Goal: Find specific page/section: Find specific page/section

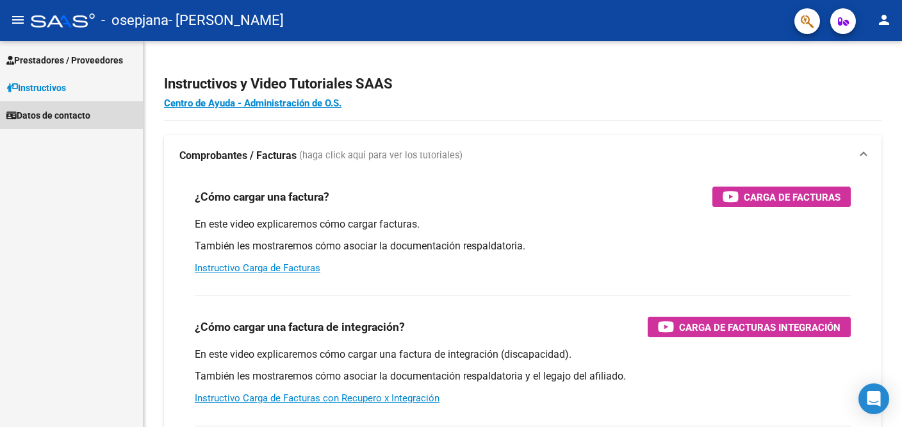
click at [63, 113] on span "Datos de contacto" at bounding box center [48, 115] width 84 height 14
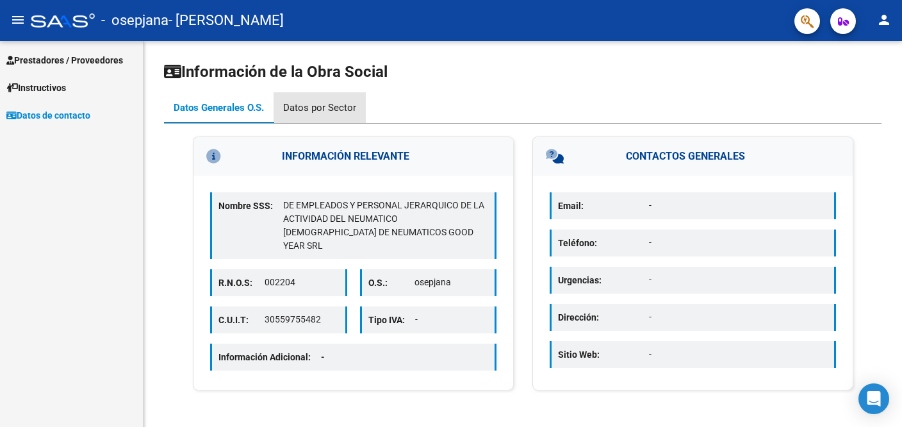
click at [320, 104] on div "Datos por Sector" at bounding box center [319, 108] width 73 height 14
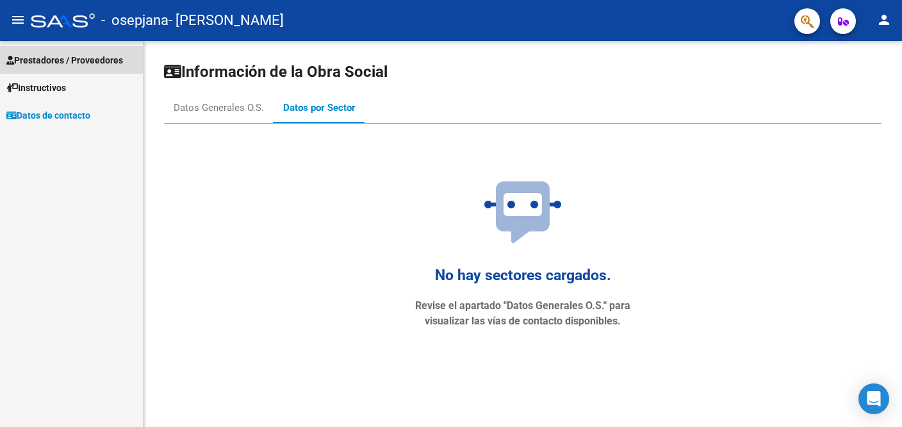
click at [46, 60] on span "Prestadores / Proveedores" at bounding box center [64, 60] width 117 height 14
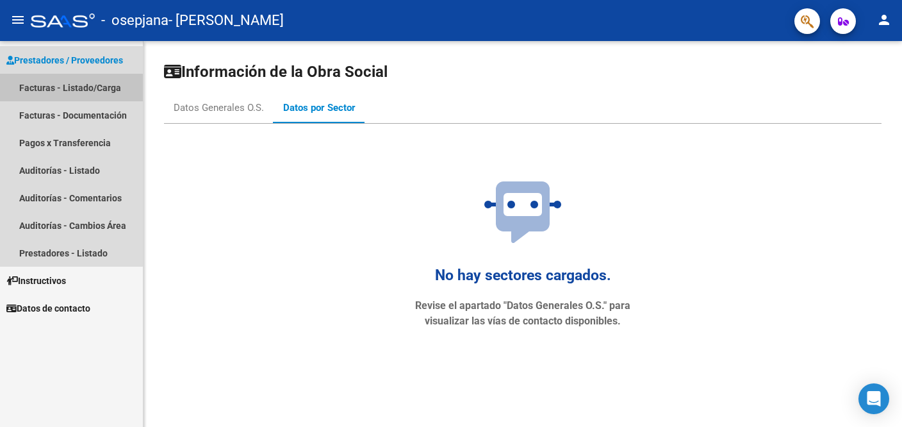
click at [47, 90] on link "Facturas - Listado/Carga" at bounding box center [71, 88] width 143 height 28
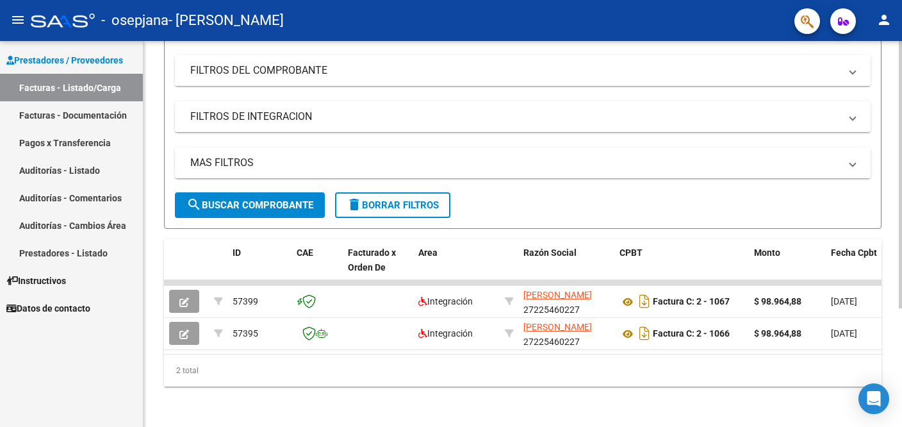
scroll to position [172, 0]
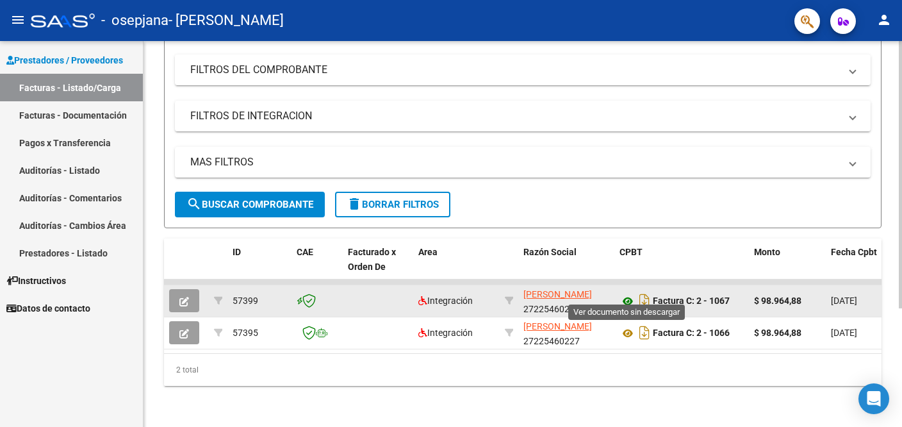
click at [625, 293] on icon at bounding box center [627, 300] width 17 height 15
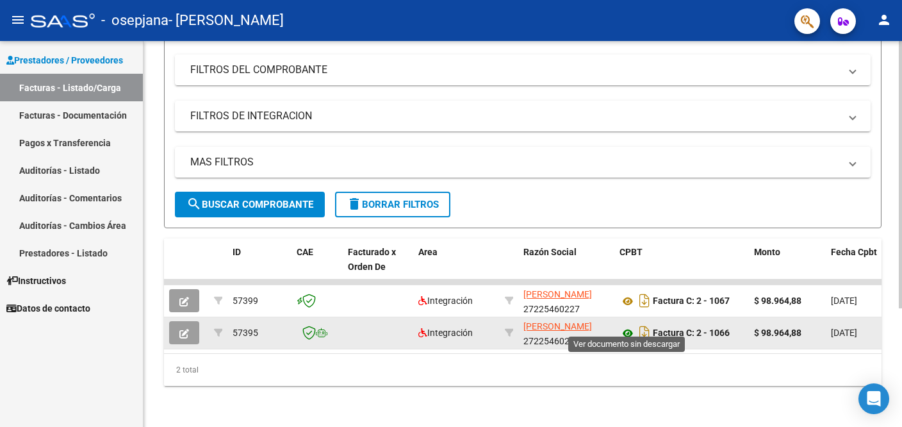
click at [624, 325] on icon at bounding box center [627, 332] width 17 height 15
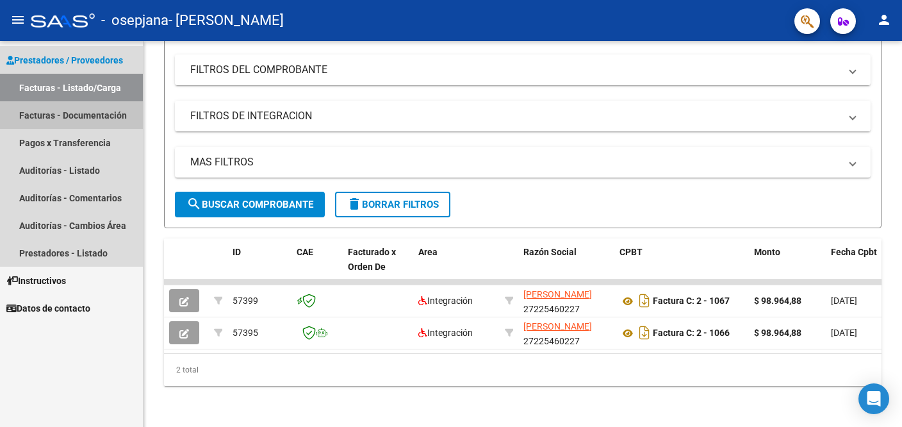
click at [48, 115] on link "Facturas - Documentación" at bounding box center [71, 115] width 143 height 28
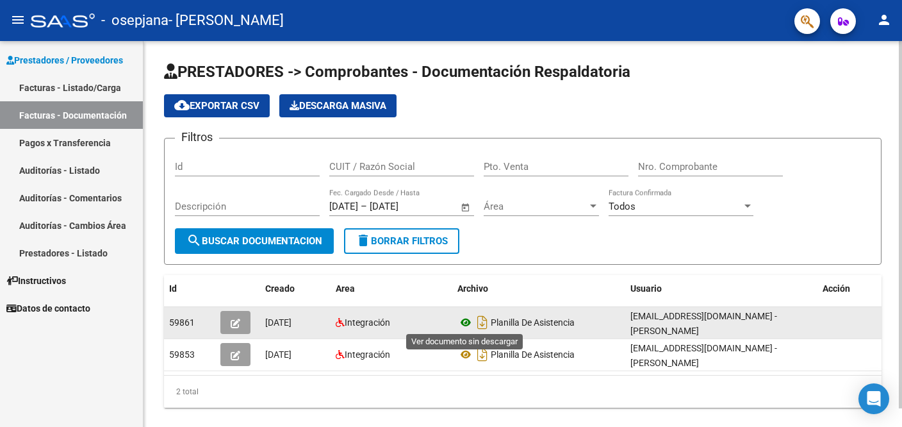
click at [461, 320] on icon at bounding box center [465, 322] width 17 height 15
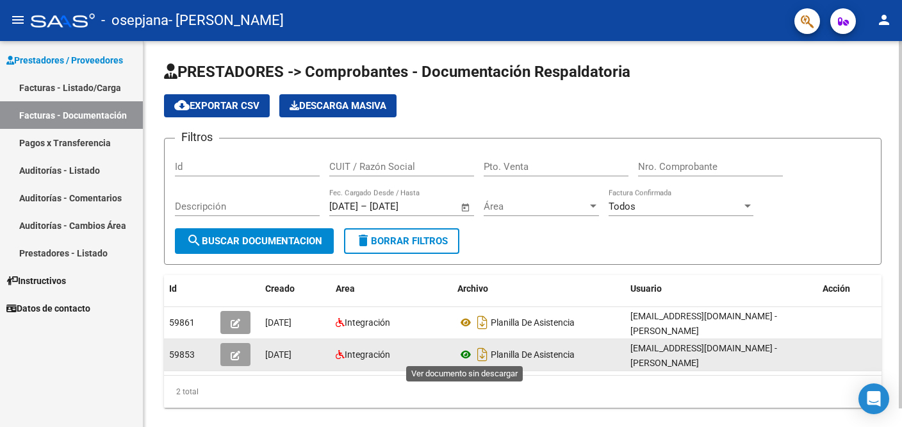
click at [466, 354] on icon at bounding box center [465, 354] width 17 height 15
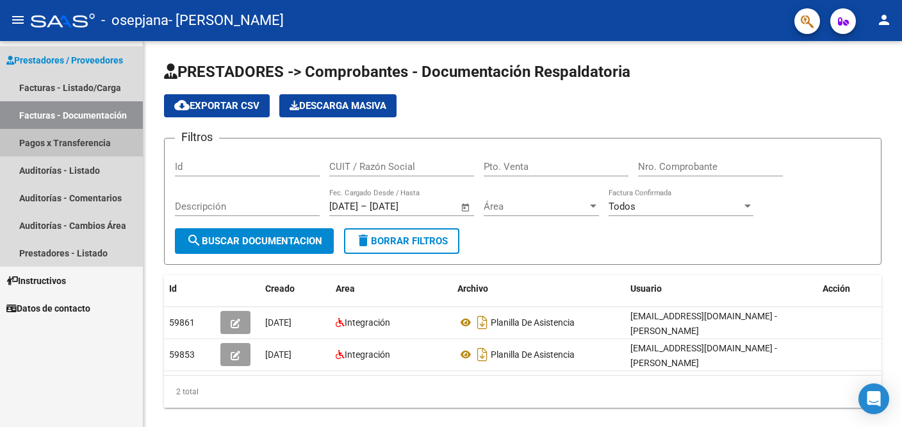
click at [31, 140] on link "Pagos x Transferencia" at bounding box center [71, 143] width 143 height 28
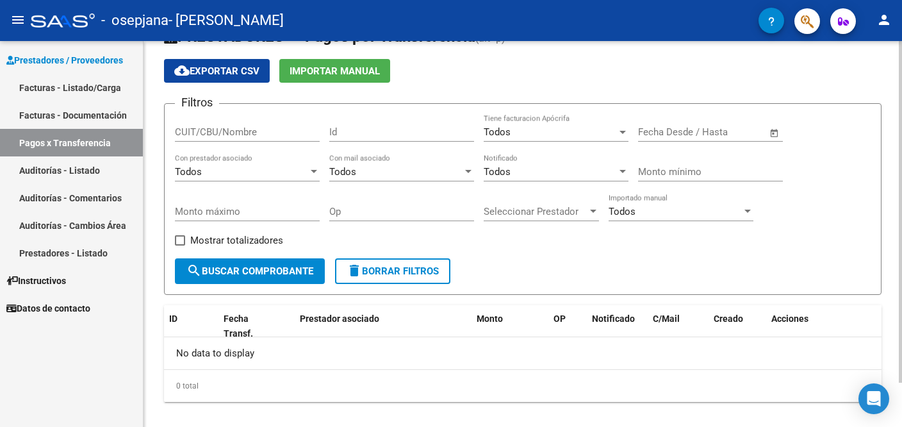
scroll to position [50, 0]
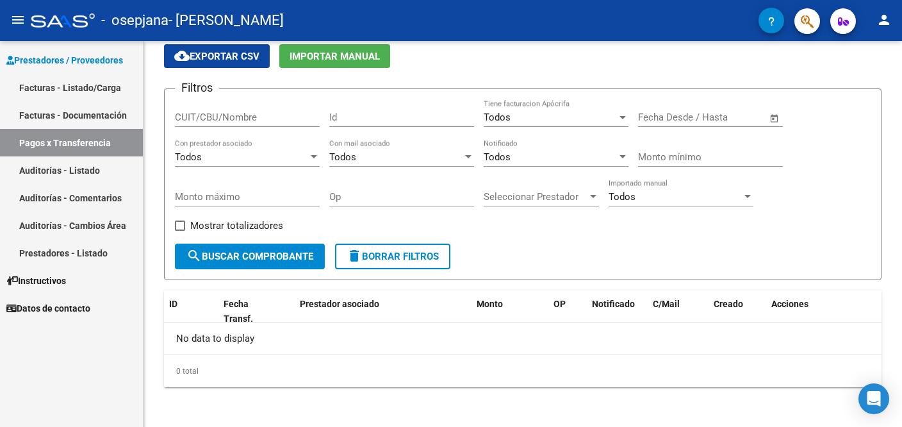
click at [50, 170] on link "Auditorías - Listado" at bounding box center [71, 170] width 143 height 28
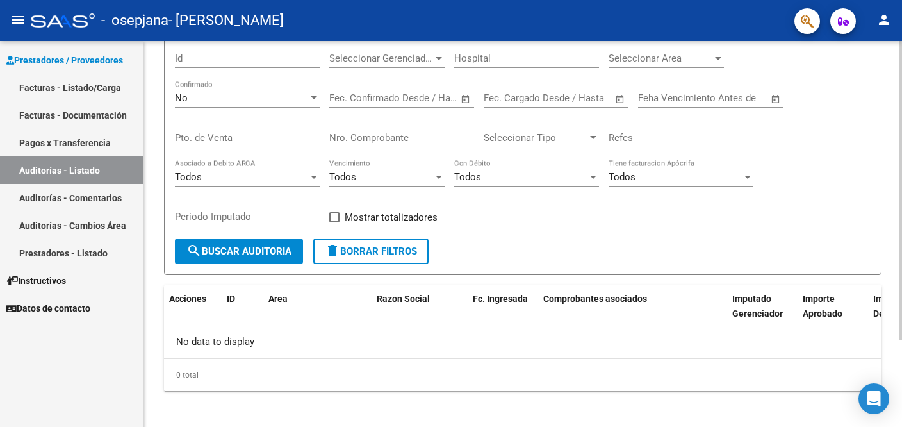
scroll to position [111, 0]
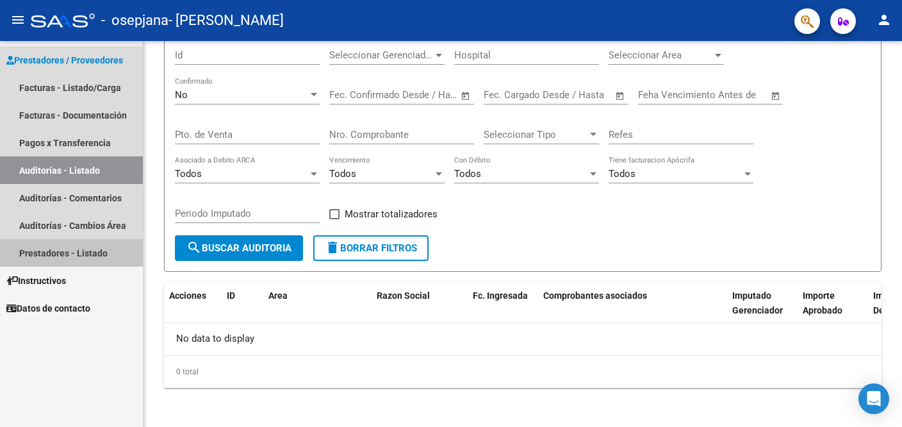
click at [42, 254] on link "Prestadores - Listado" at bounding box center [71, 253] width 143 height 28
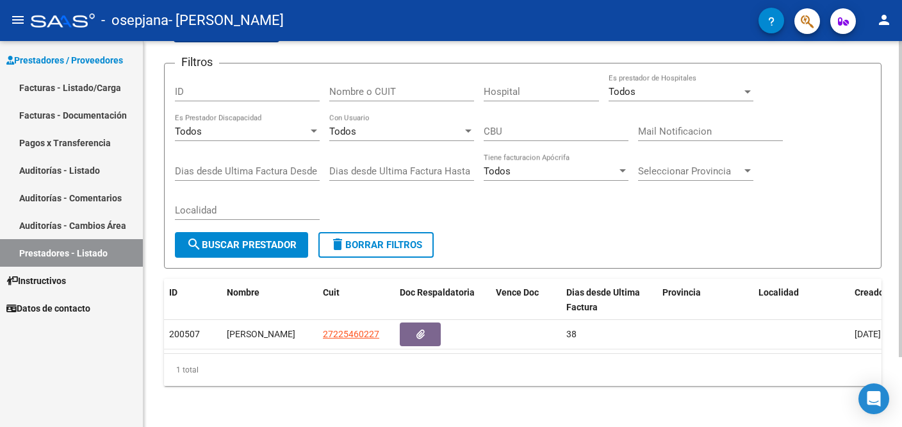
scroll to position [85, 0]
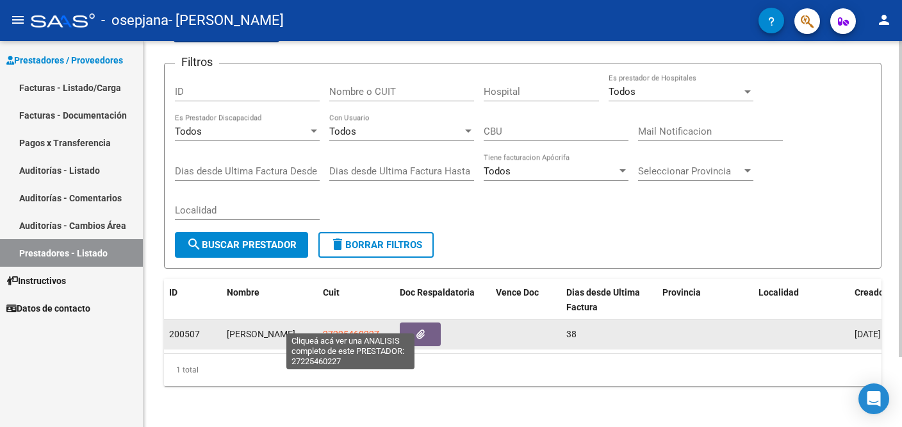
click at [331, 329] on span "27225460227" at bounding box center [351, 334] width 56 height 10
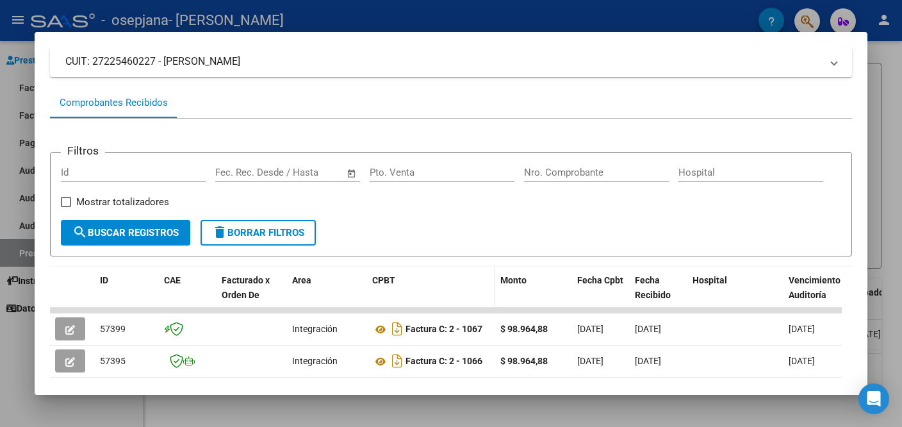
scroll to position [0, 0]
